Goal: Information Seeking & Learning: Understand process/instructions

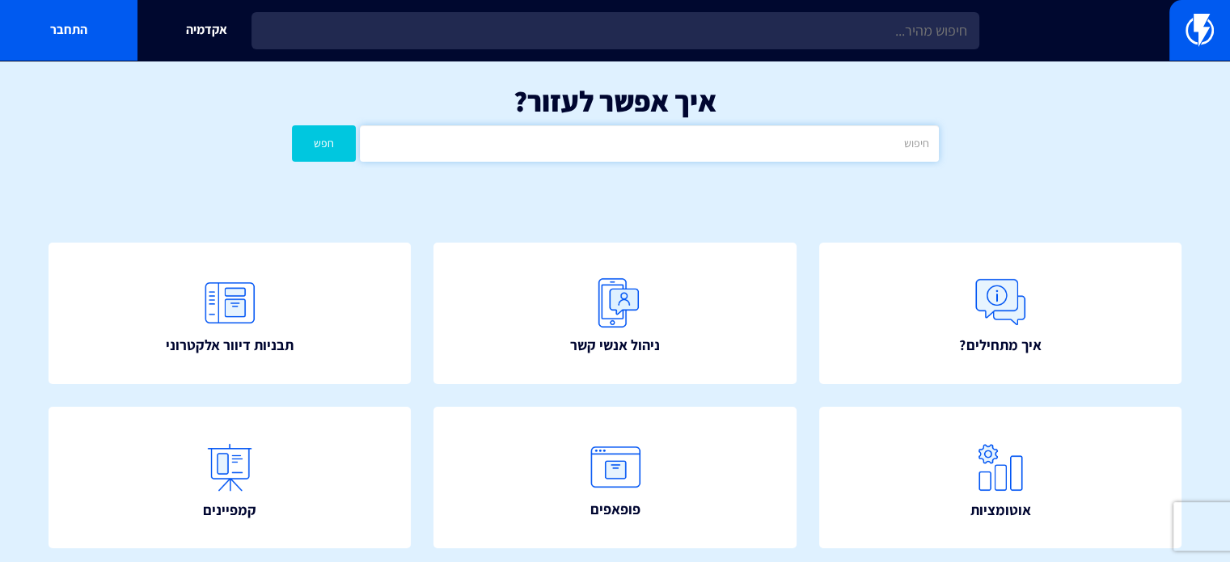
click at [804, 150] on input "text" at bounding box center [649, 143] width 578 height 36
type input "B"
type input "ניסיון"
click at [292, 125] on button "חפש" at bounding box center [324, 143] width 65 height 36
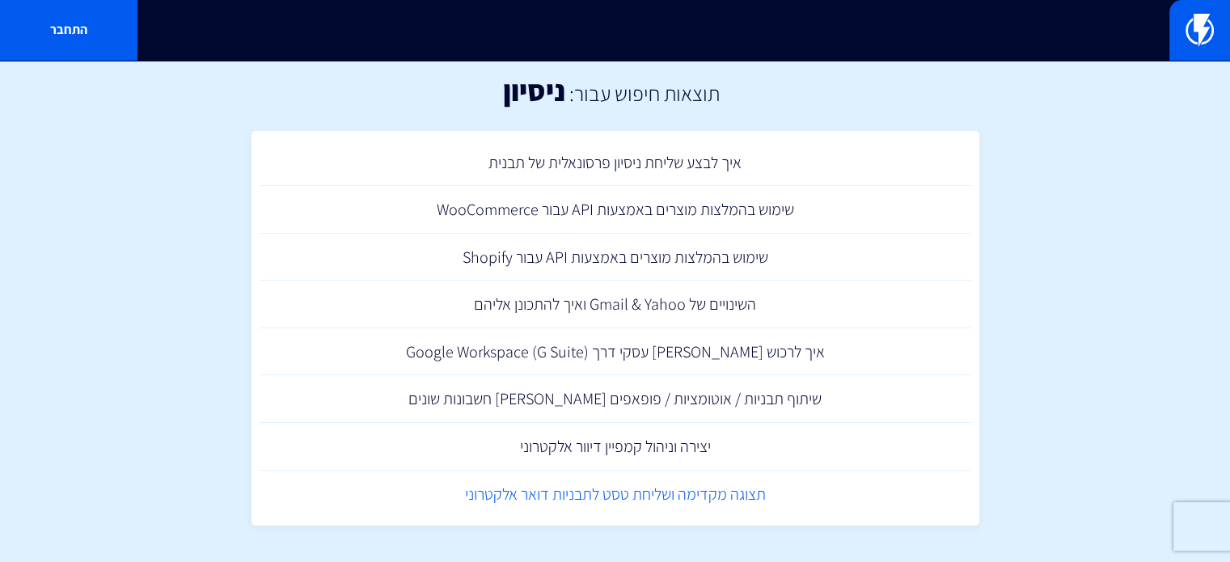
scroll to position [14, 0]
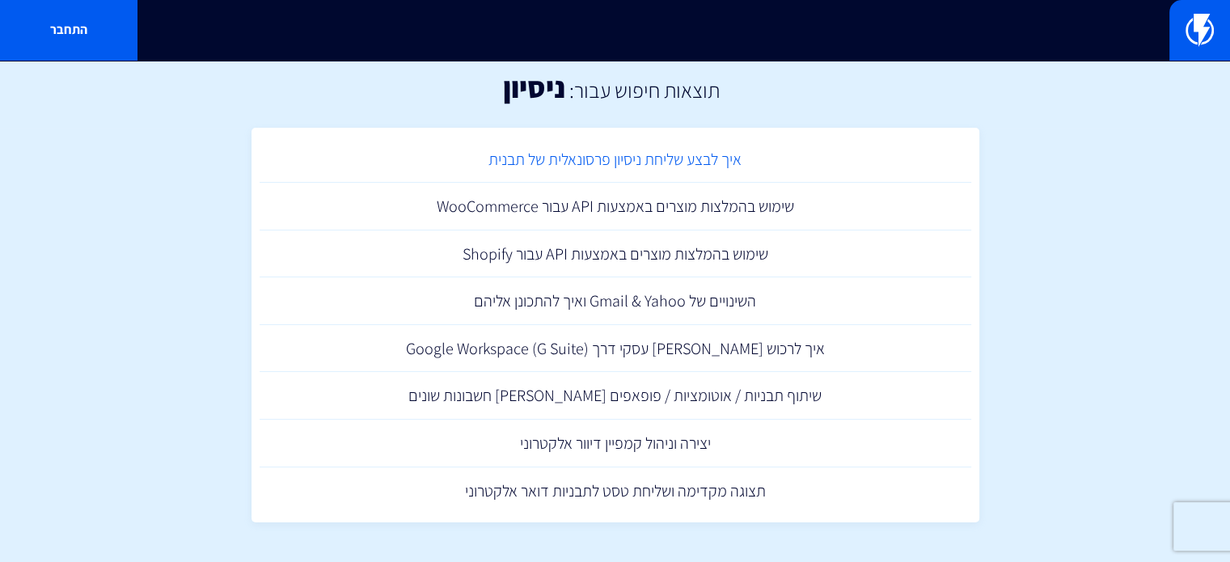
click at [625, 158] on link "איך לבצע שליחת ניסיון פרסונאלית של תבנית" at bounding box center [614, 160] width 711 height 48
click at [695, 491] on link "תצוגה מקדימה ושליחת טסט לתבניות דואר אלקטרוני" at bounding box center [614, 491] width 711 height 48
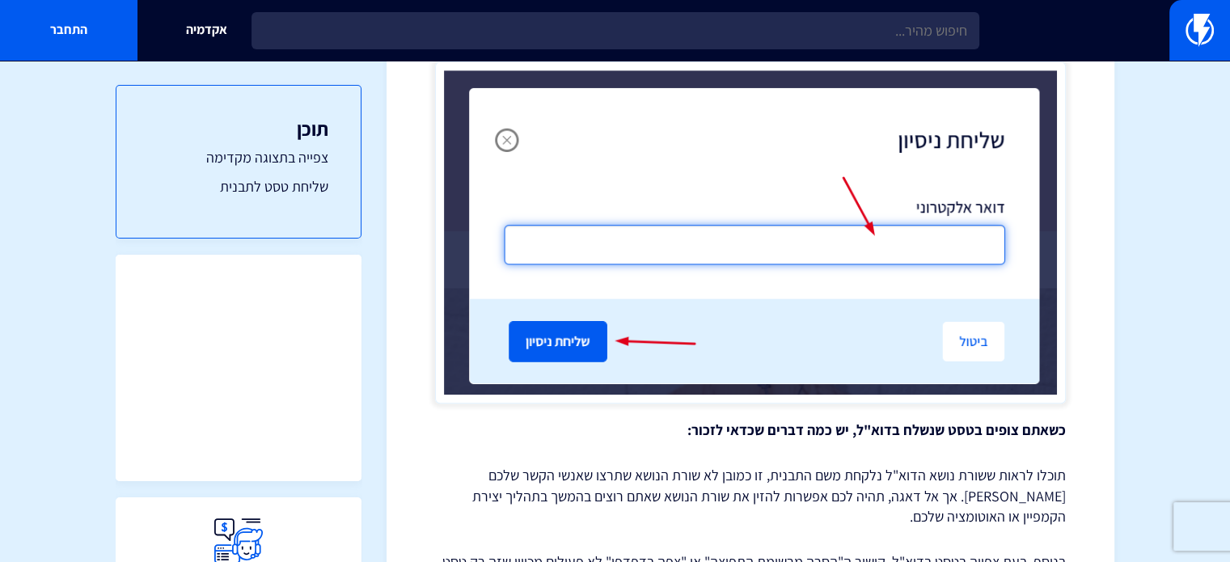
scroll to position [1420, 0]
